Goal: Information Seeking & Learning: Check status

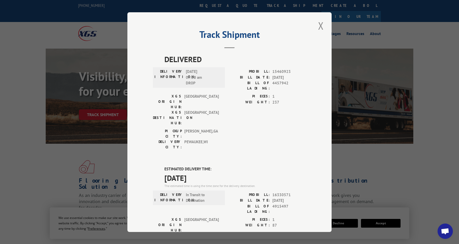
drag, startPoint x: 319, startPoint y: 25, endPoint x: 317, endPoint y: 23, distance: 3.3
click at [319, 25] on button "Close modal" at bounding box center [321, 26] width 9 height 14
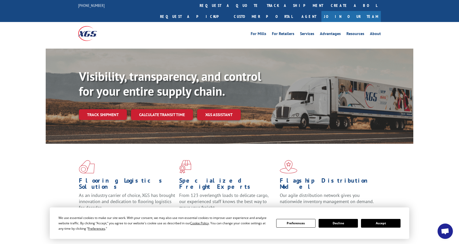
click at [263, 6] on link "track a shipment" at bounding box center [295, 5] width 64 height 11
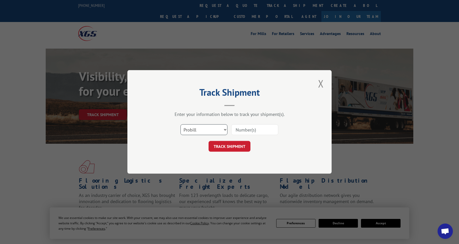
drag, startPoint x: 196, startPoint y: 128, endPoint x: 197, endPoint y: 132, distance: 4.2
click at [196, 129] on select "Select category... Probill BOL PO" at bounding box center [204, 129] width 47 height 11
click at [181, 124] on select "Select category... Probill BOL PO" at bounding box center [204, 129] width 47 height 11
click at [210, 132] on select "Select category... Probill BOL PO" at bounding box center [204, 129] width 47 height 11
select select "po"
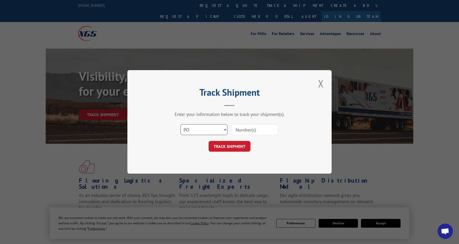
click at [181, 124] on select "Select category... Probill BOL PO" at bounding box center [204, 129] width 47 height 11
click at [242, 129] on input at bounding box center [254, 129] width 47 height 11
paste input "10521612"
type input "10521612"
click button "TRACK SHIPMENT" at bounding box center [230, 146] width 42 height 11
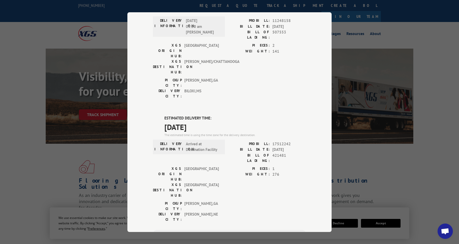
scroll to position [51, 0]
